Goal: Task Accomplishment & Management: Complete application form

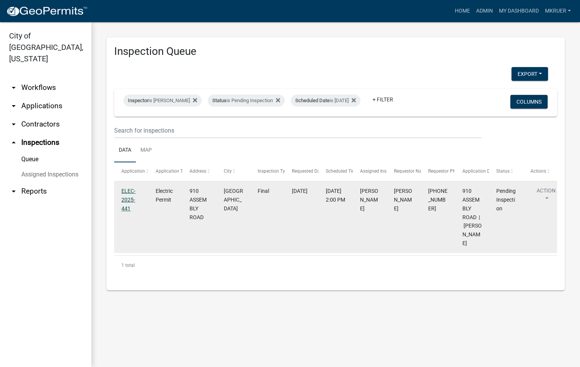
click at [126, 198] on link "ELEC-2025-441" at bounding box center [129, 200] width 14 height 24
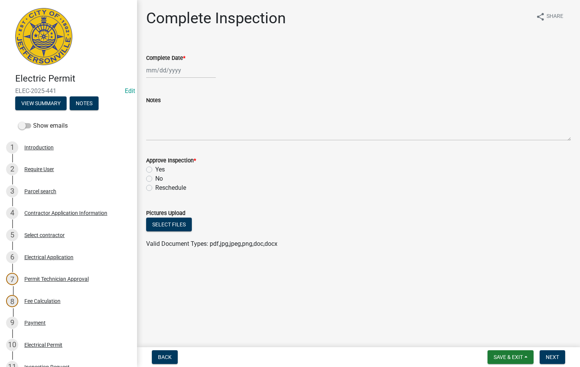
click at [168, 67] on div at bounding box center [181, 70] width 70 height 16
select select "8"
select select "2025"
click at [166, 130] on div "12" at bounding box center [166, 135] width 12 height 12
type input "08/12/2025"
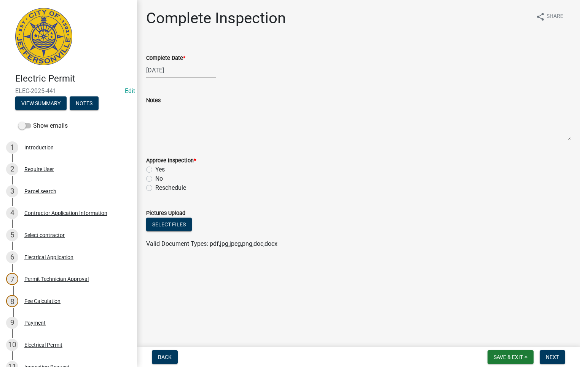
click at [155, 168] on label "Yes" at bounding box center [160, 169] width 10 height 9
click at [155, 168] on input "Yes" at bounding box center [157, 167] width 5 height 5
radio input "true"
click at [553, 354] on span "Next" at bounding box center [552, 357] width 13 height 6
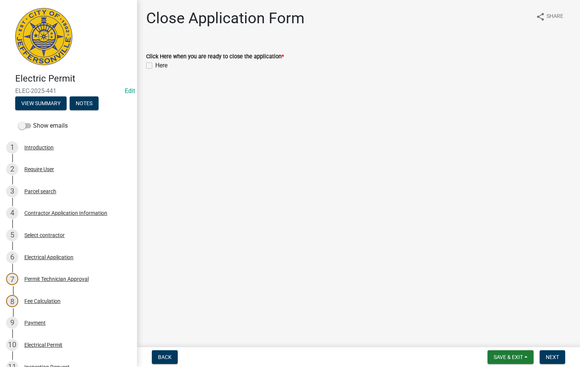
click at [155, 67] on label "Here" at bounding box center [161, 65] width 12 height 9
click at [155, 66] on input "Here" at bounding box center [157, 63] width 5 height 5
checkbox input "true"
click at [549, 358] on span "Next" at bounding box center [552, 357] width 13 height 6
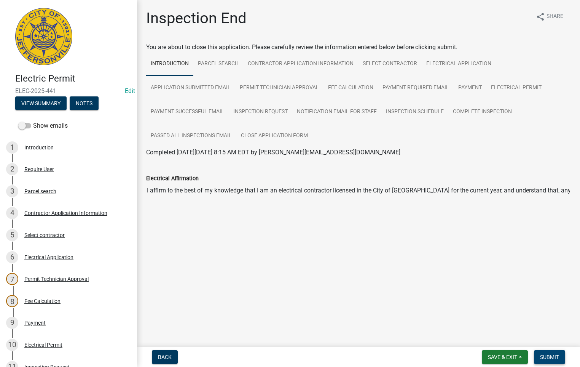
click at [549, 358] on span "Submit" at bounding box center [549, 357] width 19 height 6
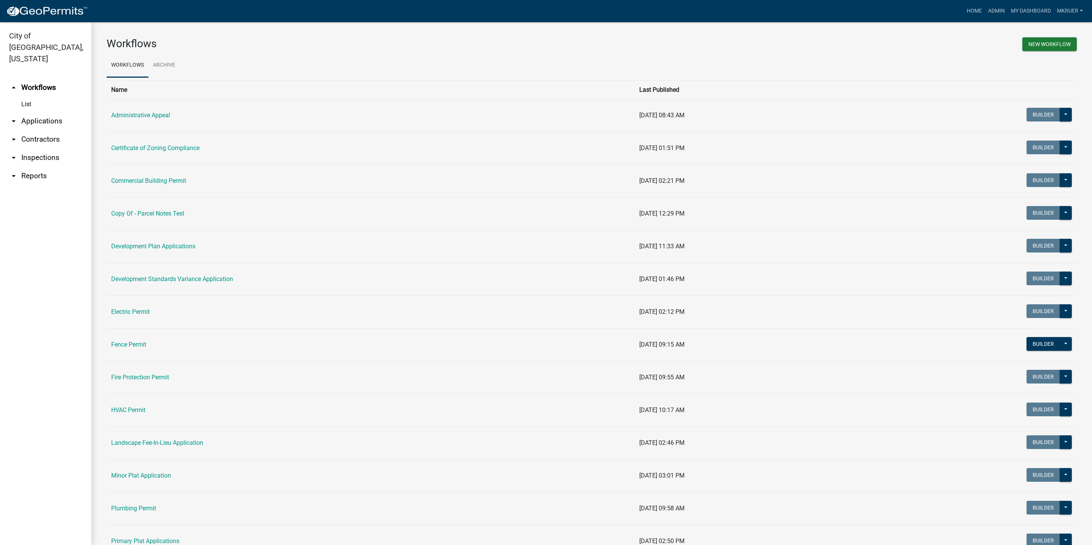
click at [38, 149] on link "arrow_drop_down Inspections" at bounding box center [45, 158] width 91 height 18
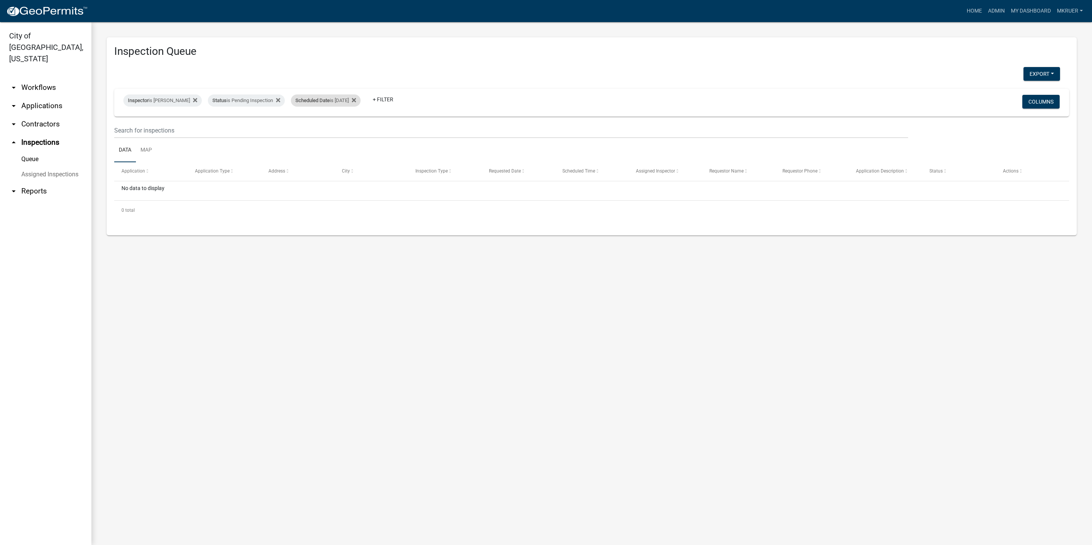
click at [339, 100] on div "Scheduled Date is [DATE]" at bounding box center [326, 100] width 70 height 12
click at [344, 128] on input "[DATE]" at bounding box center [322, 129] width 53 height 16
type input "[DATE]"
